Goal: Information Seeking & Learning: Learn about a topic

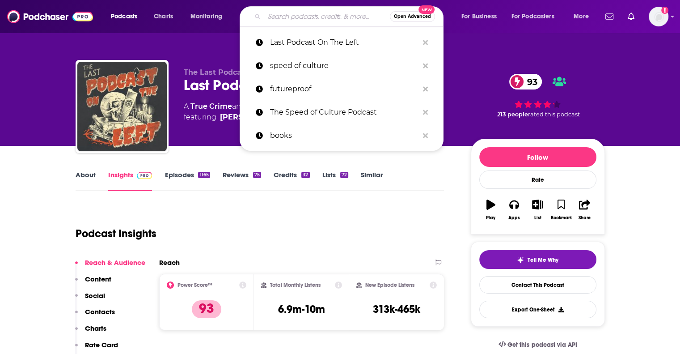
click at [286, 16] on input "Search podcasts, credits, & more..." at bounding box center [327, 16] width 126 height 14
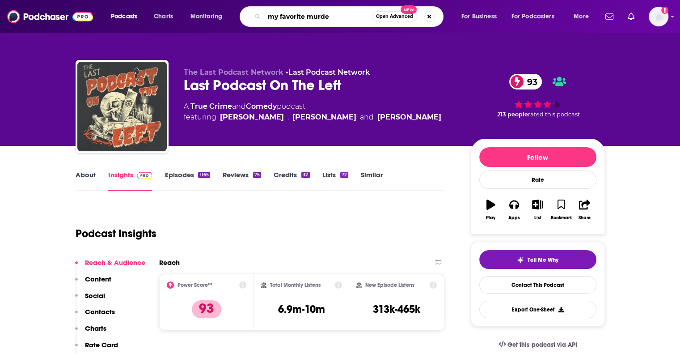
type input "my favorite murder"
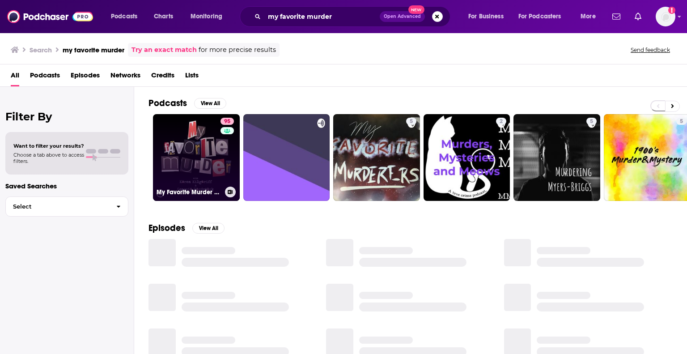
click at [194, 141] on link "95 My Favorite Murder with [PERSON_NAME] and [US_STATE][PERSON_NAME]" at bounding box center [196, 157] width 87 height 87
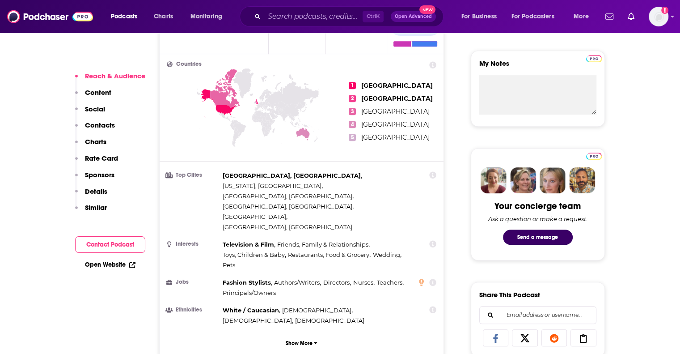
scroll to position [492, 0]
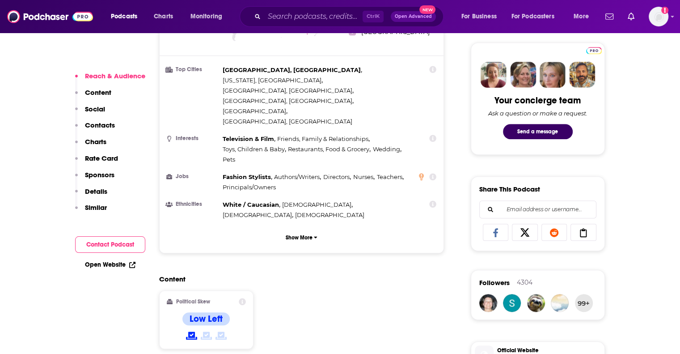
click at [100, 189] on p "Details" at bounding box center [96, 191] width 22 height 8
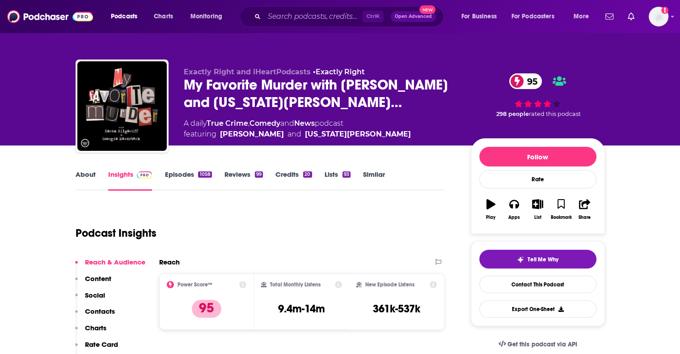
scroll to position [0, 0]
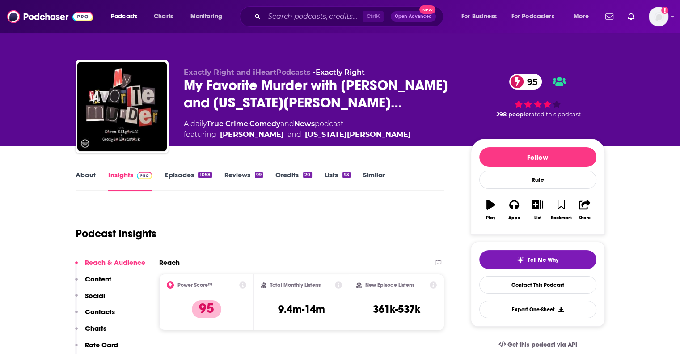
click at [172, 170] on link "Episodes 1058" at bounding box center [188, 180] width 47 height 21
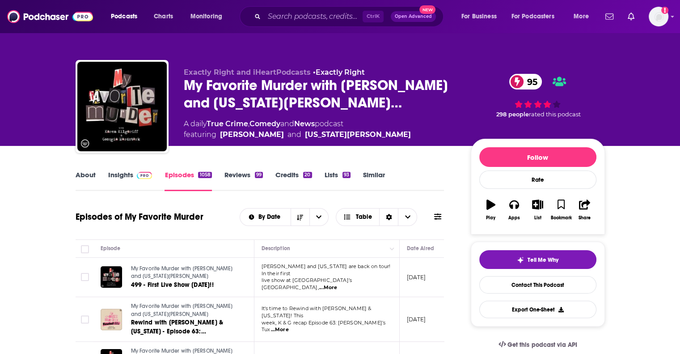
click at [128, 175] on link "Insights" at bounding box center [130, 180] width 44 height 21
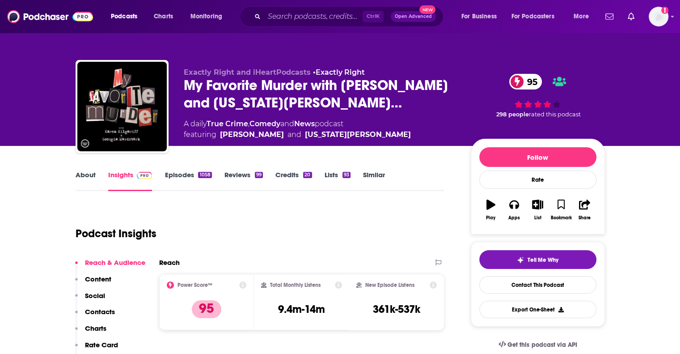
click at [181, 176] on link "Episodes 1058" at bounding box center [188, 180] width 47 height 21
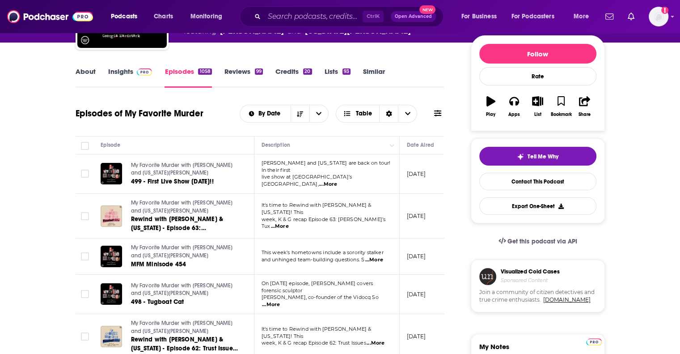
scroll to position [134, 0]
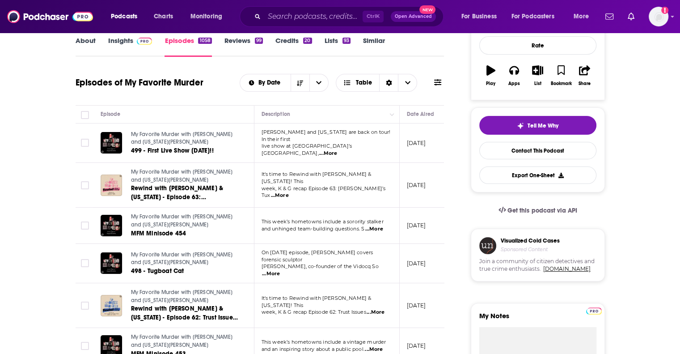
click at [379, 225] on span "...More" at bounding box center [374, 228] width 18 height 7
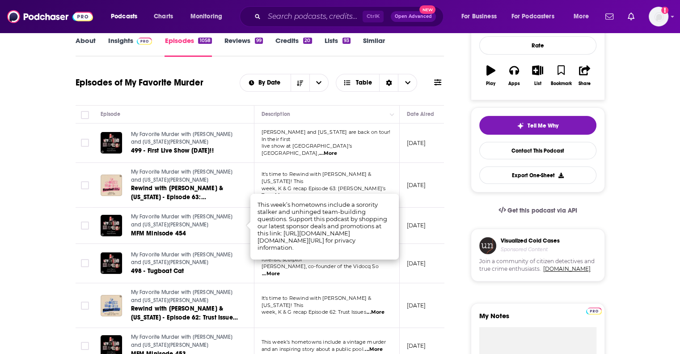
drag, startPoint x: 453, startPoint y: 196, endPoint x: 440, endPoint y: 209, distance: 18.0
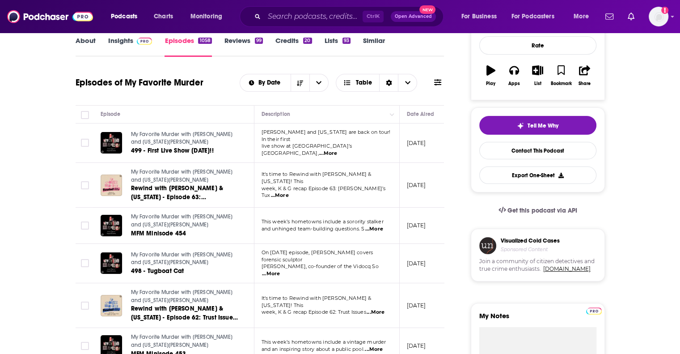
click at [280, 270] on span "...More" at bounding box center [271, 273] width 18 height 7
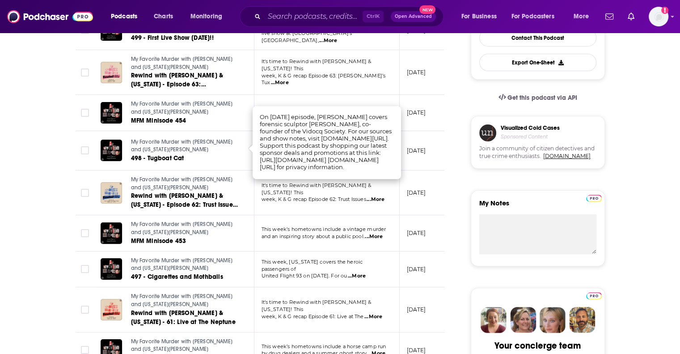
scroll to position [268, 0]
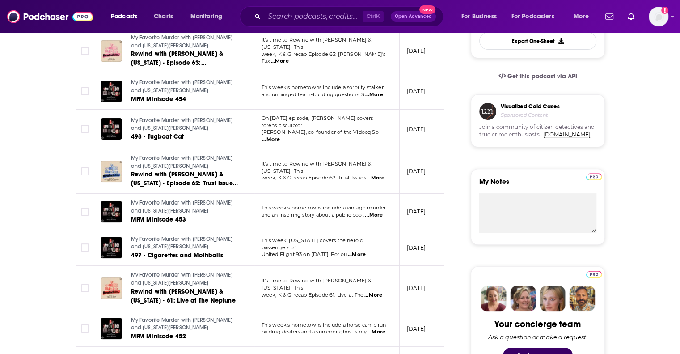
click at [366, 251] on span "...More" at bounding box center [357, 254] width 18 height 7
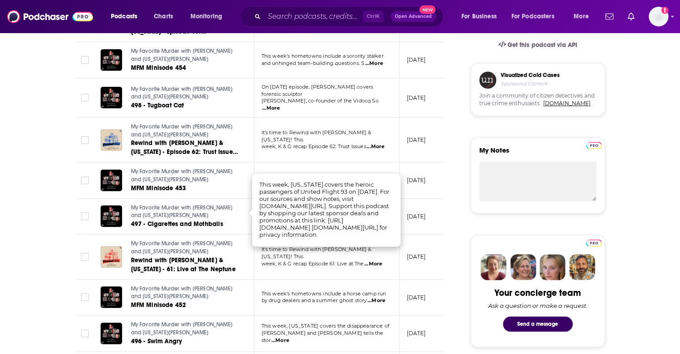
scroll to position [313, 0]
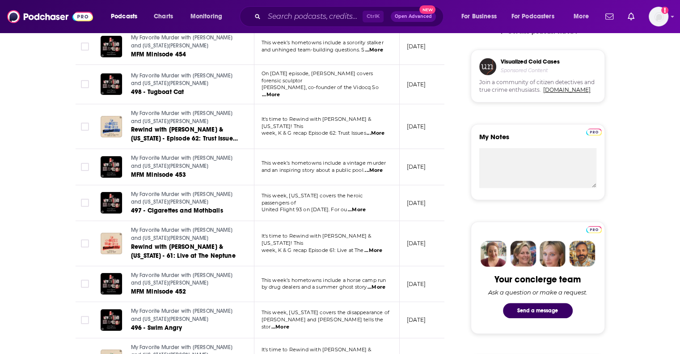
click at [383, 284] on span "...More" at bounding box center [377, 287] width 18 height 7
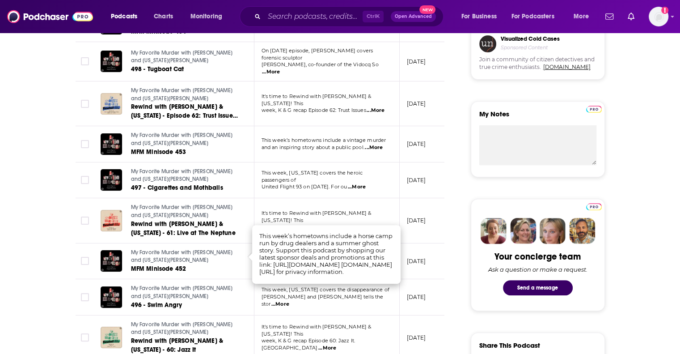
scroll to position [358, 0]
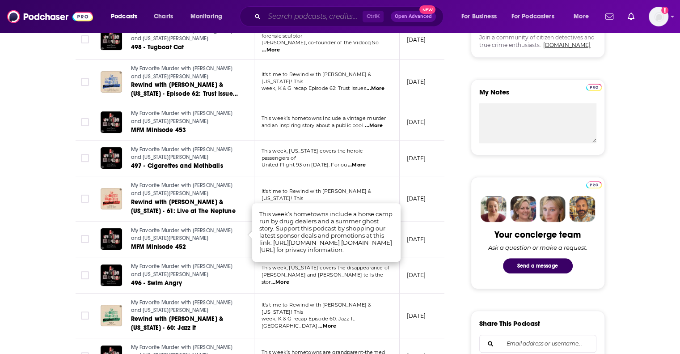
click at [306, 16] on input "Search podcasts, credits, & more..." at bounding box center [313, 16] width 98 height 14
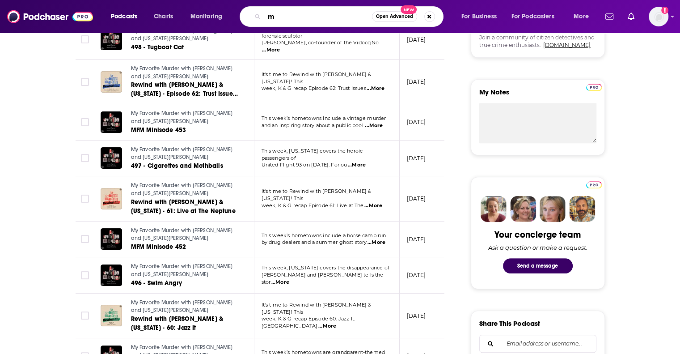
type input "m"
